Goal: Information Seeking & Learning: Compare options

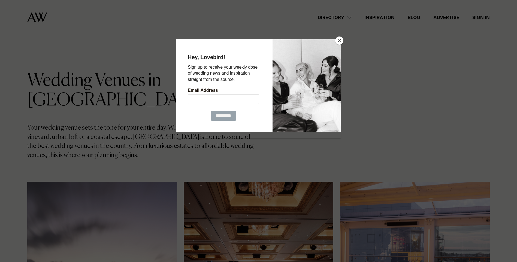
click at [338, 42] on button "Close" at bounding box center [339, 41] width 8 height 8
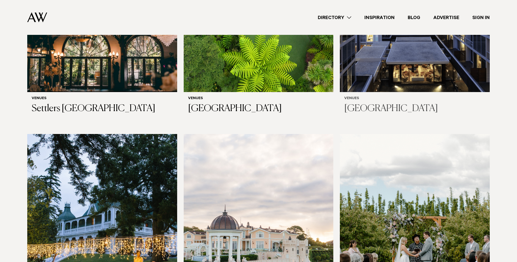
scroll to position [1009, 0]
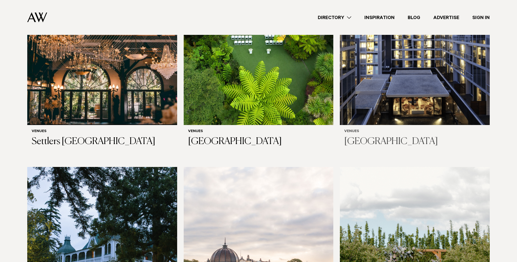
click at [371, 136] on h3 "[GEOGRAPHIC_DATA]" at bounding box center [414, 141] width 141 height 11
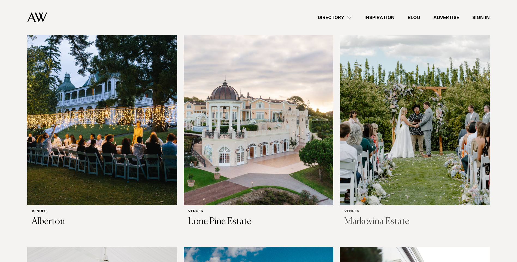
scroll to position [1173, 0]
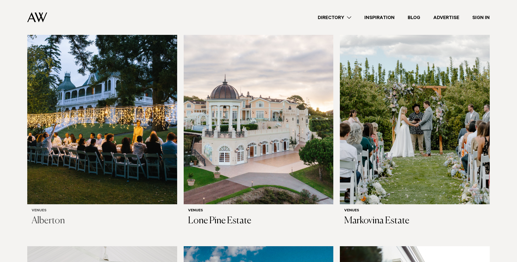
click at [37, 216] on h3 "Alberton" at bounding box center [102, 221] width 141 height 11
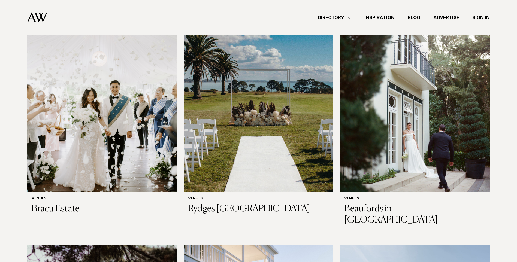
scroll to position [1446, 0]
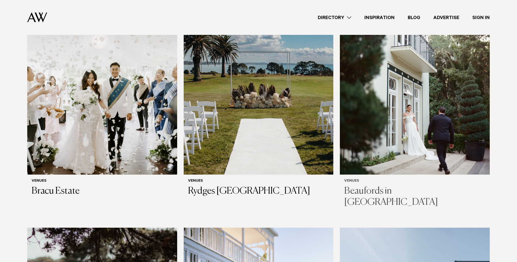
click at [349, 186] on h3 "Beaufords in [GEOGRAPHIC_DATA]" at bounding box center [414, 197] width 141 height 22
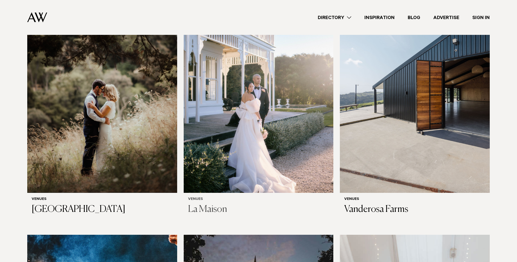
scroll to position [1691, 0]
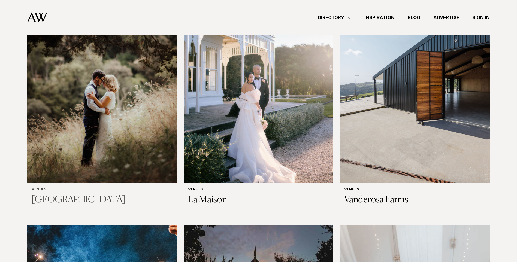
click at [73, 195] on h3 "[GEOGRAPHIC_DATA]" at bounding box center [102, 200] width 141 height 11
click at [215, 195] on h3 "La Maison" at bounding box center [258, 200] width 141 height 11
click at [62, 195] on h3 "[GEOGRAPHIC_DATA]" at bounding box center [102, 200] width 141 height 11
click at [215, 195] on h3 "La Maison" at bounding box center [258, 200] width 141 height 11
click at [352, 195] on h3 "Vanderosa Farms" at bounding box center [414, 200] width 141 height 11
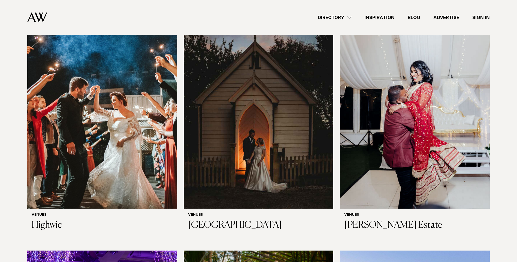
scroll to position [1909, 0]
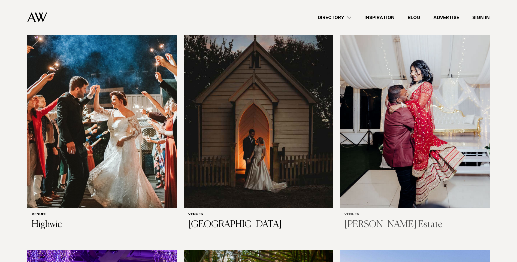
click at [360, 220] on h3 "[PERSON_NAME] Estate" at bounding box center [414, 225] width 141 height 11
click at [53, 220] on h3 "Highwic" at bounding box center [102, 225] width 141 height 11
click at [245, 220] on h3 "[GEOGRAPHIC_DATA]" at bounding box center [258, 225] width 141 height 11
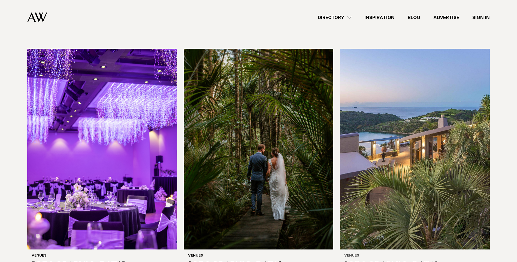
scroll to position [2127, 0]
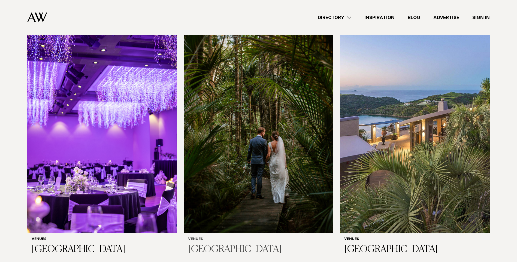
click at [263, 244] on h3 "[GEOGRAPHIC_DATA]" at bounding box center [258, 249] width 141 height 11
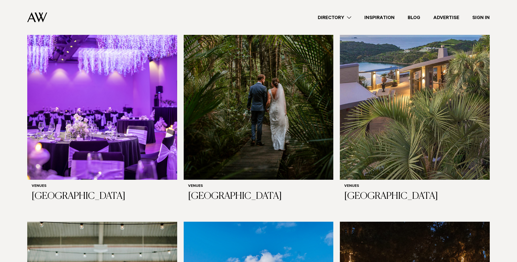
scroll to position [2182, 0]
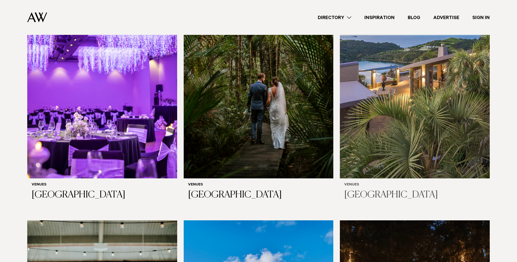
click at [391, 190] on h3 "[GEOGRAPHIC_DATA]" at bounding box center [414, 195] width 141 height 11
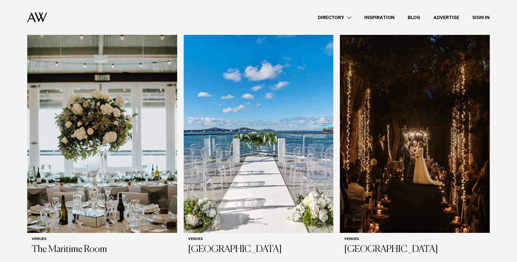
scroll to position [2400, 0]
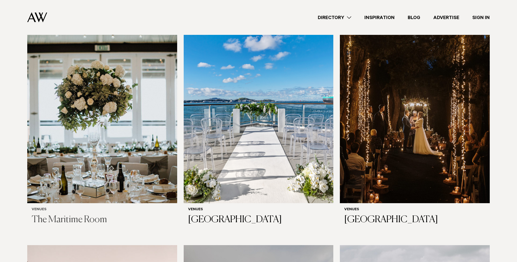
click at [70, 215] on h3 "The Maritime Room" at bounding box center [102, 220] width 141 height 11
click at [214, 215] on h3 "[GEOGRAPHIC_DATA]" at bounding box center [258, 220] width 141 height 11
click at [365, 215] on h3 "[GEOGRAPHIC_DATA]" at bounding box center [414, 220] width 141 height 11
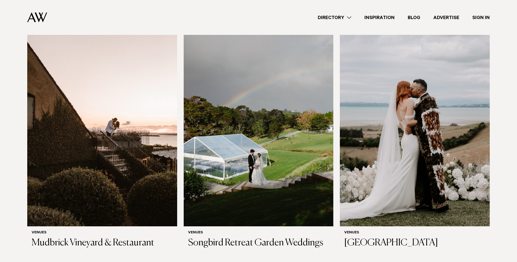
scroll to position [2646, 0]
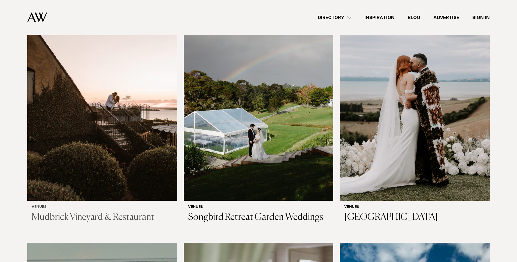
click at [138, 212] on h3 "Mudbrick Vineyard & Restaurant" at bounding box center [102, 217] width 141 height 11
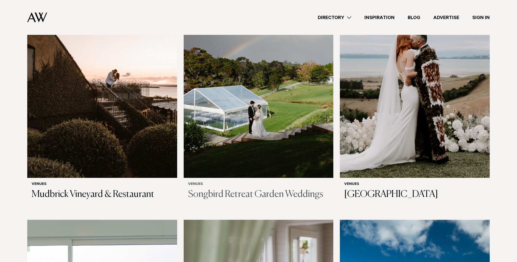
scroll to position [2700, 0]
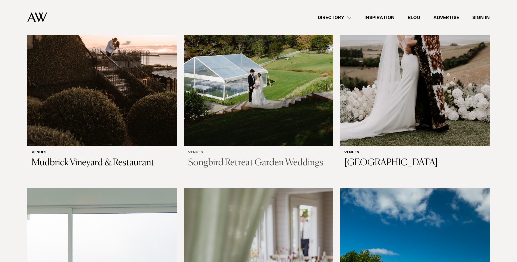
click at [250, 158] on h3 "Songbird Retreat Garden Weddings" at bounding box center [258, 163] width 141 height 11
click at [367, 158] on h3 "[GEOGRAPHIC_DATA]" at bounding box center [414, 163] width 141 height 11
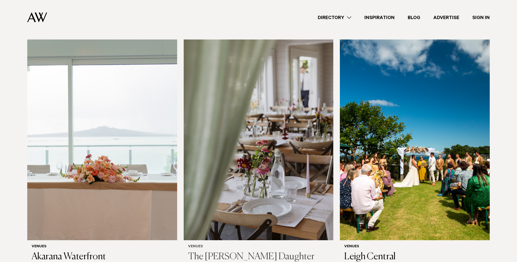
scroll to position [2864, 0]
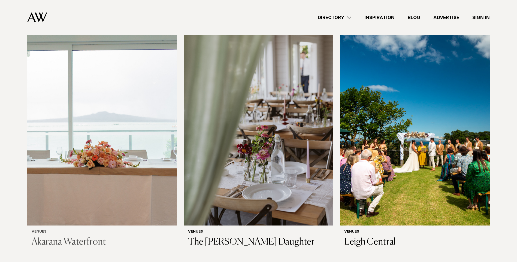
click at [79, 237] on h3 "Akarana Waterfront" at bounding box center [102, 242] width 141 height 11
click at [258, 237] on h3 "The [PERSON_NAME] Daughter" at bounding box center [258, 242] width 141 height 11
click at [377, 237] on h3 "Leigh Central" at bounding box center [414, 242] width 141 height 11
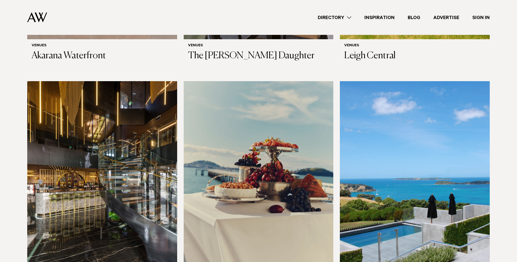
scroll to position [3082, 0]
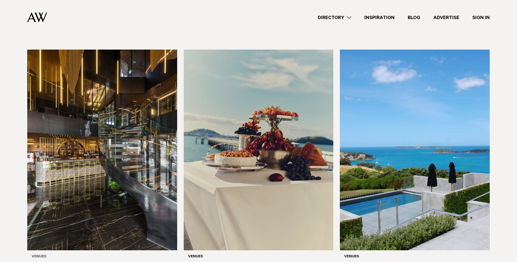
click at [70, 262] on h3 "[GEOGRAPHIC_DATA]" at bounding box center [102, 267] width 141 height 11
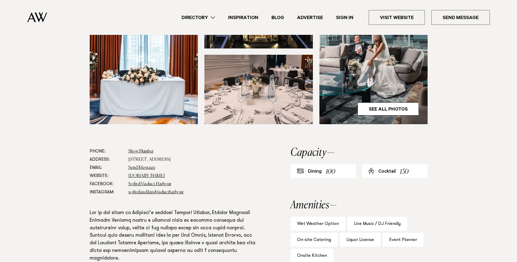
scroll to position [218, 0]
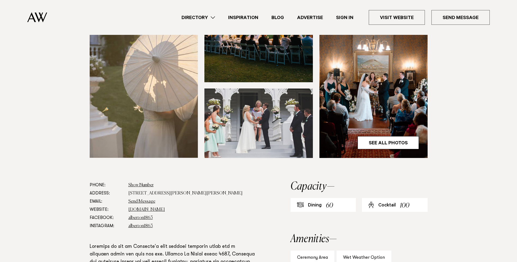
scroll to position [164, 0]
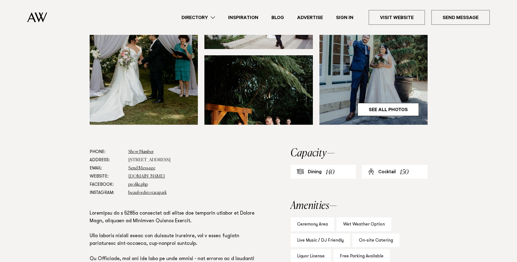
scroll to position [218, 0]
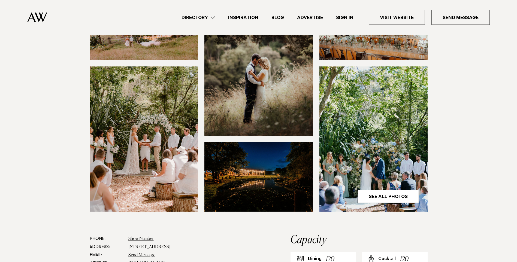
scroll to position [109, 0]
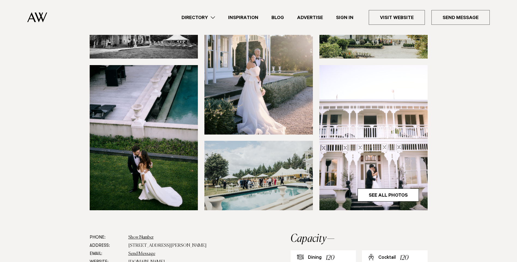
scroll to position [136, 0]
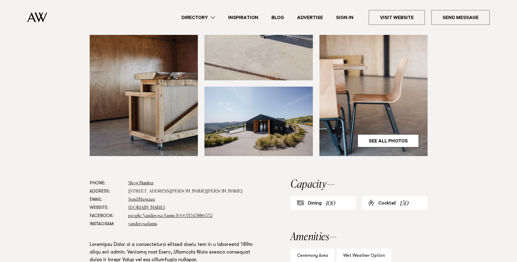
scroll to position [164, 0]
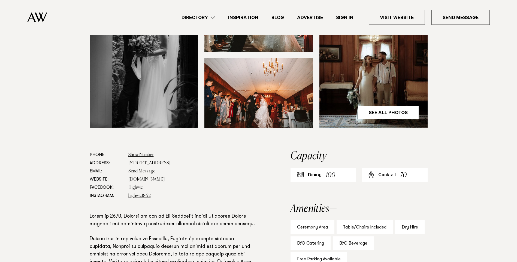
scroll to position [218, 0]
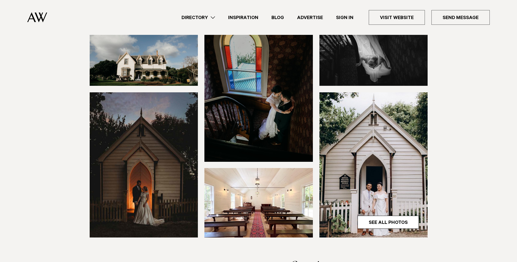
scroll to position [164, 0]
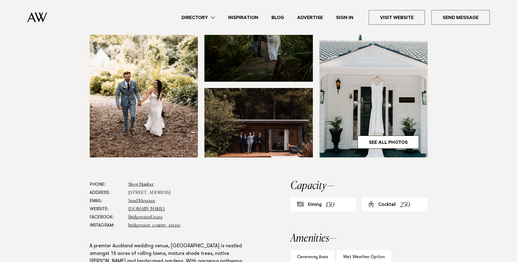
scroll to position [218, 0]
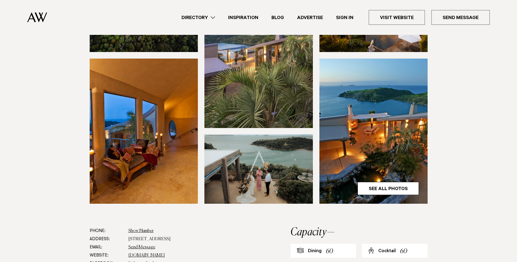
scroll to position [191, 0]
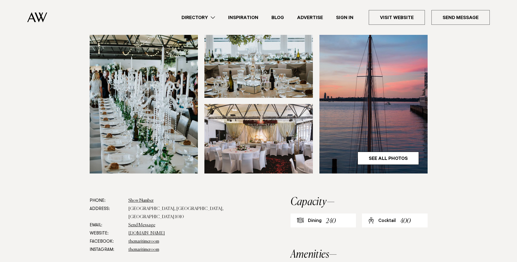
scroll to position [136, 0]
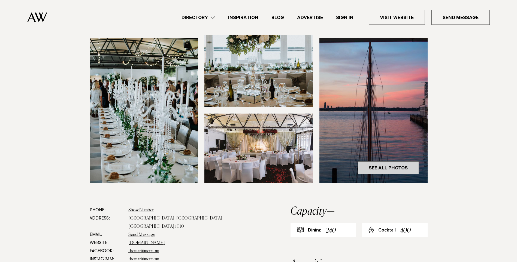
click at [367, 166] on link "See All Photos" at bounding box center [388, 167] width 61 height 13
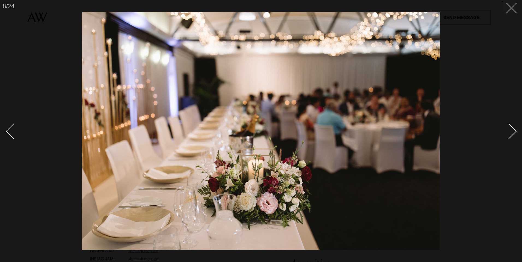
click at [512, 9] on line at bounding box center [511, 8] width 10 height 10
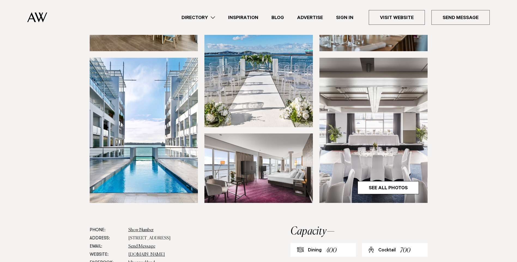
scroll to position [164, 0]
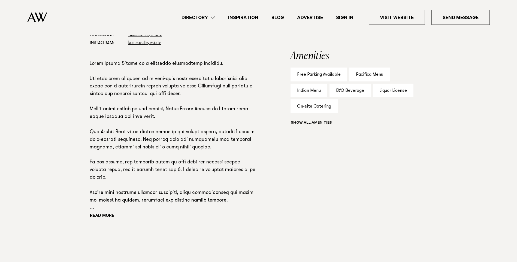
scroll to position [355, 0]
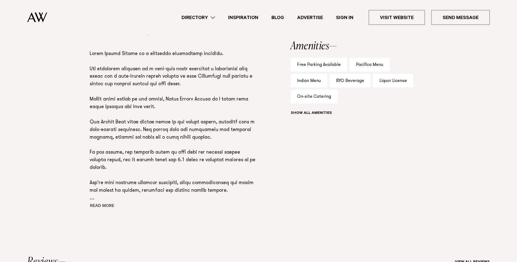
click at [101, 208] on button "Read more" at bounding box center [114, 207] width 49 height 8
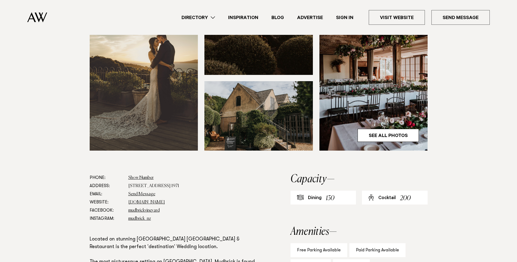
scroll to position [191, 0]
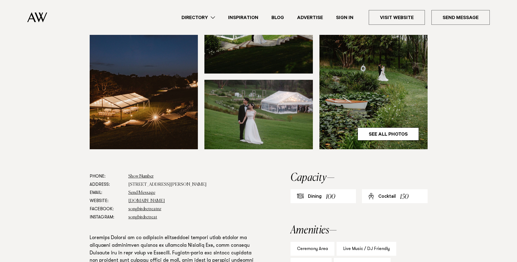
scroll to position [191, 0]
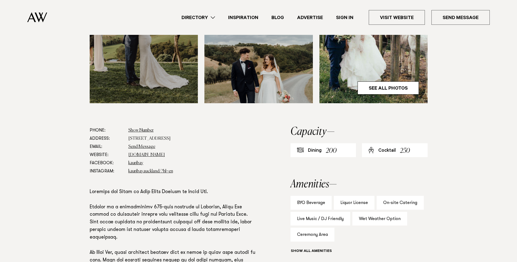
scroll to position [218, 0]
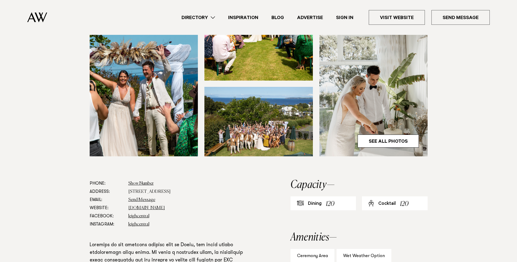
scroll to position [164, 0]
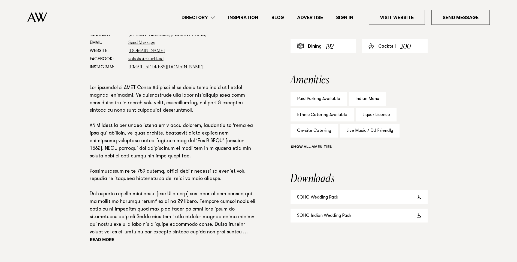
scroll to position [300, 0]
